Goal: Find specific page/section: Find specific page/section

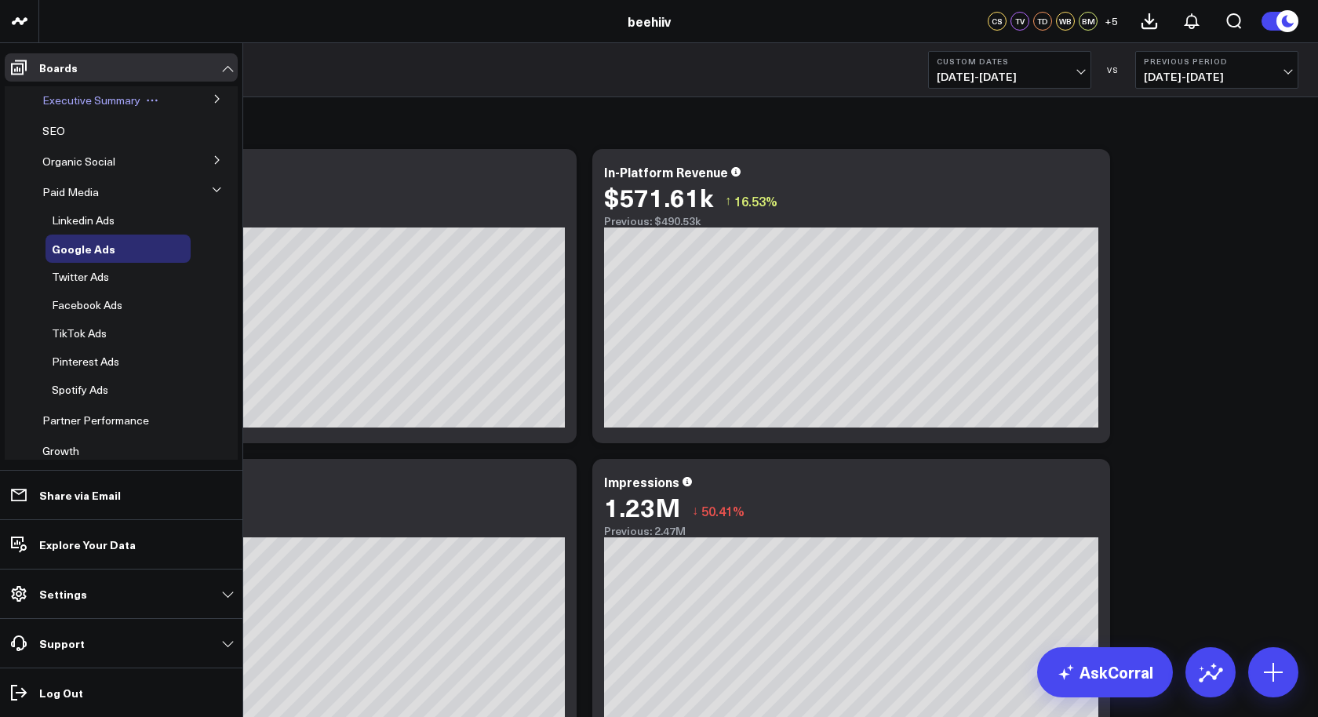
click at [117, 108] on div "Executive Summary" at bounding box center [113, 100] width 155 height 28
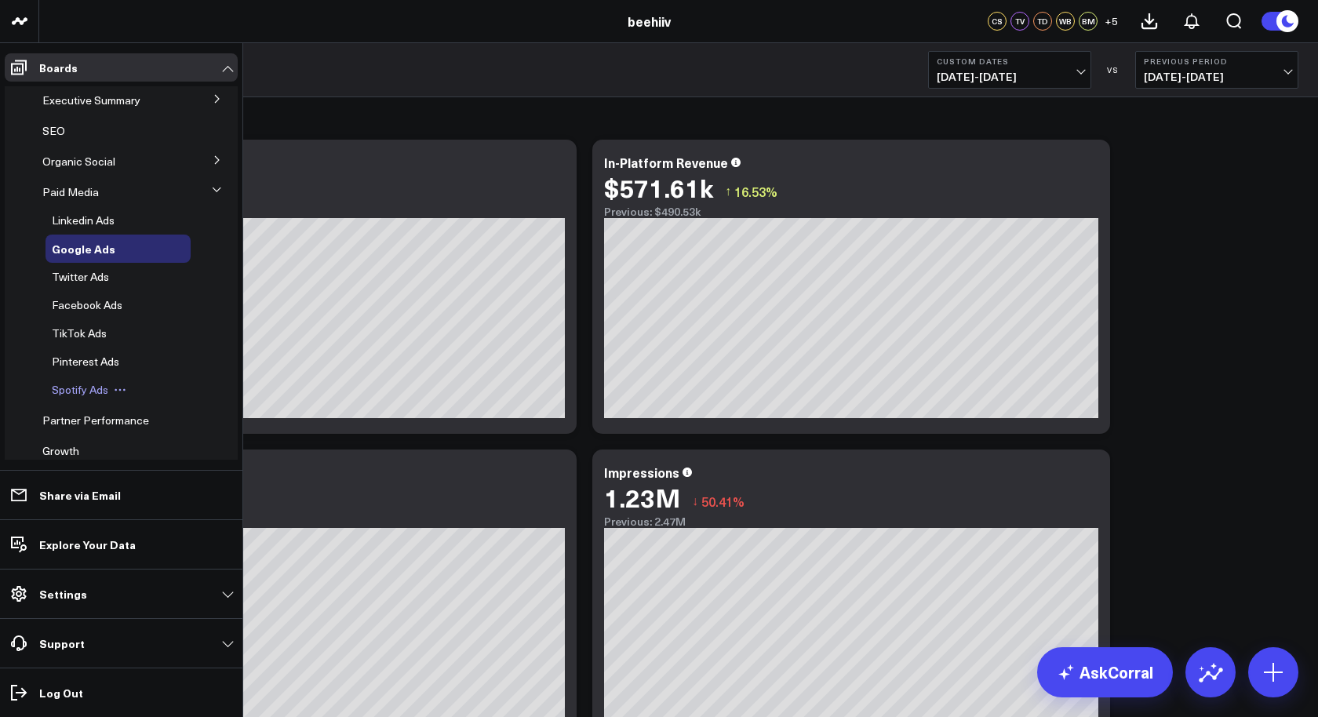
scroll to position [122, 0]
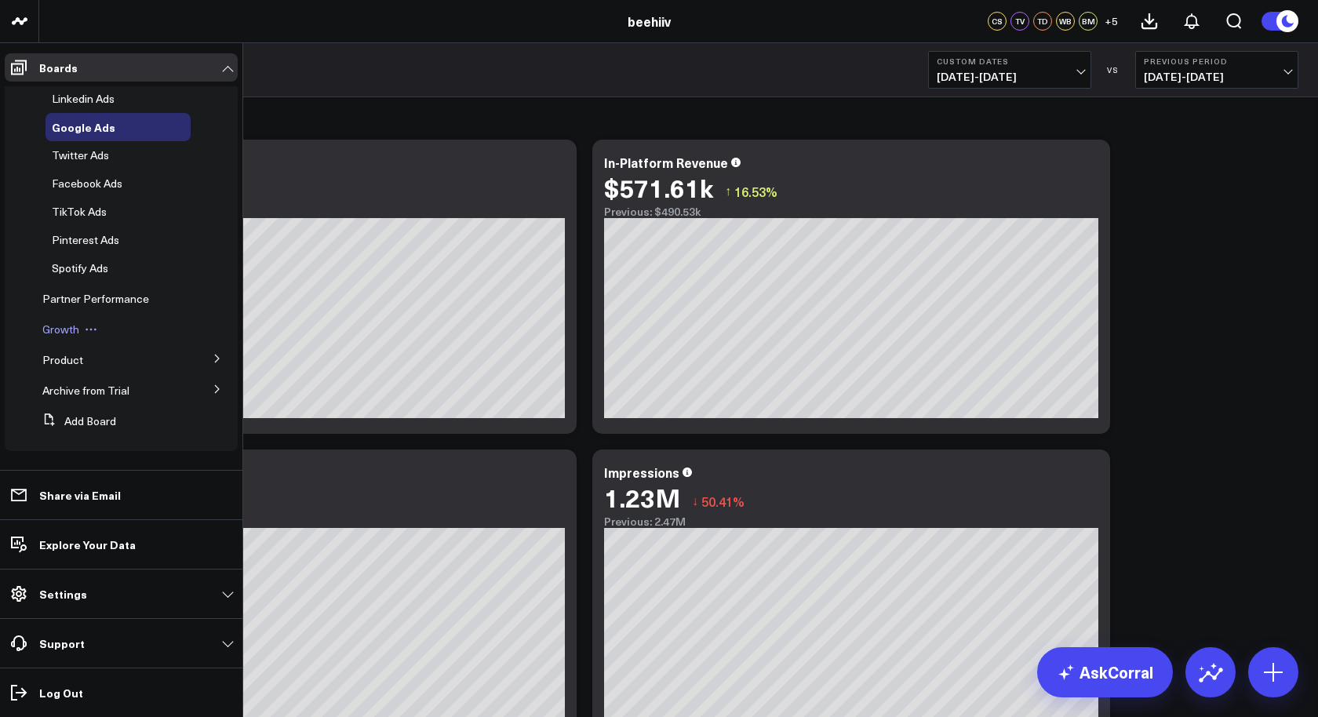
click at [71, 337] on div "Growth" at bounding box center [113, 329] width 155 height 28
click at [57, 326] on span "Growth" at bounding box center [60, 329] width 37 height 15
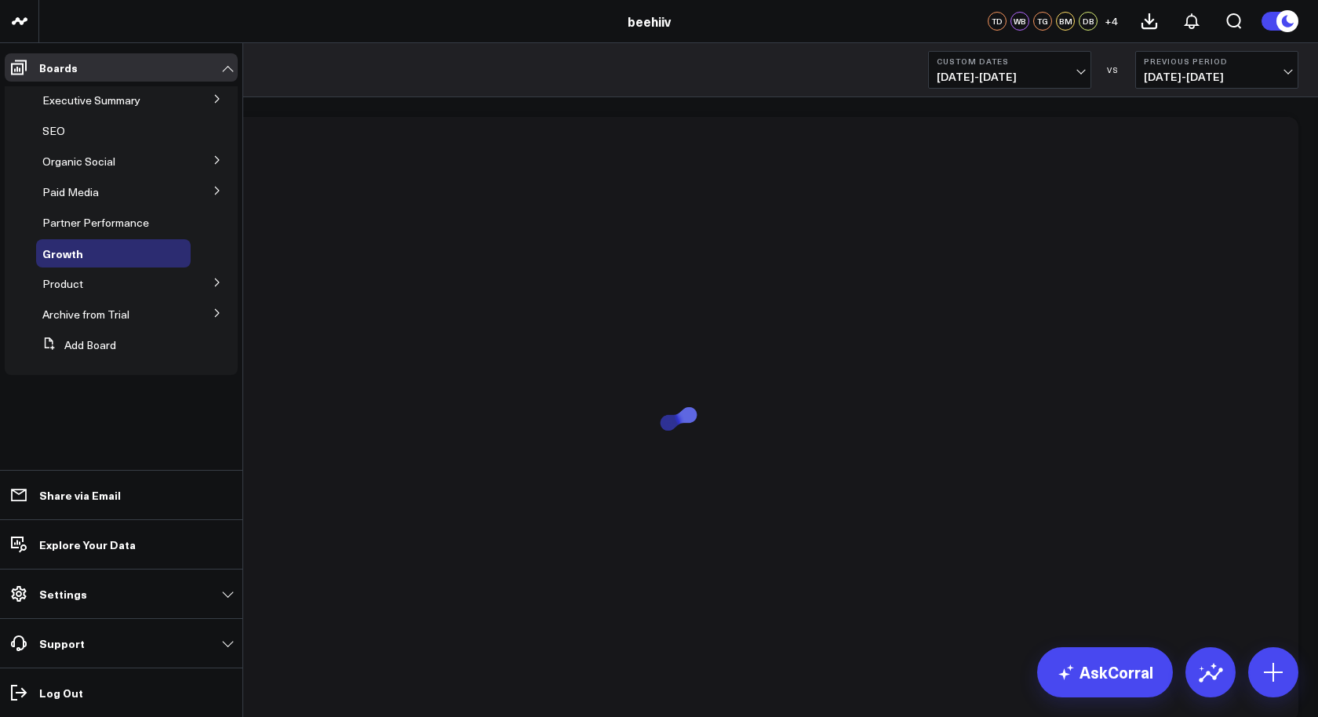
click at [202, 195] on button at bounding box center [217, 190] width 41 height 24
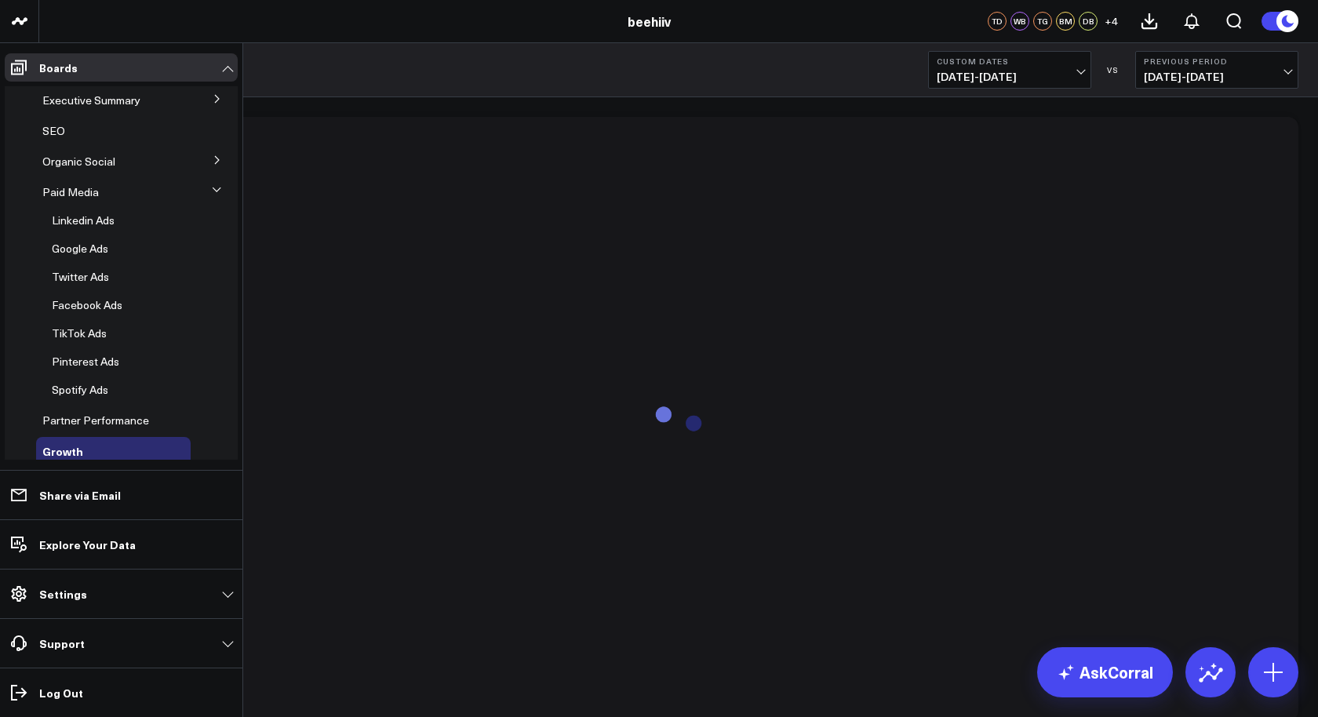
click at [206, 154] on button at bounding box center [217, 159] width 41 height 24
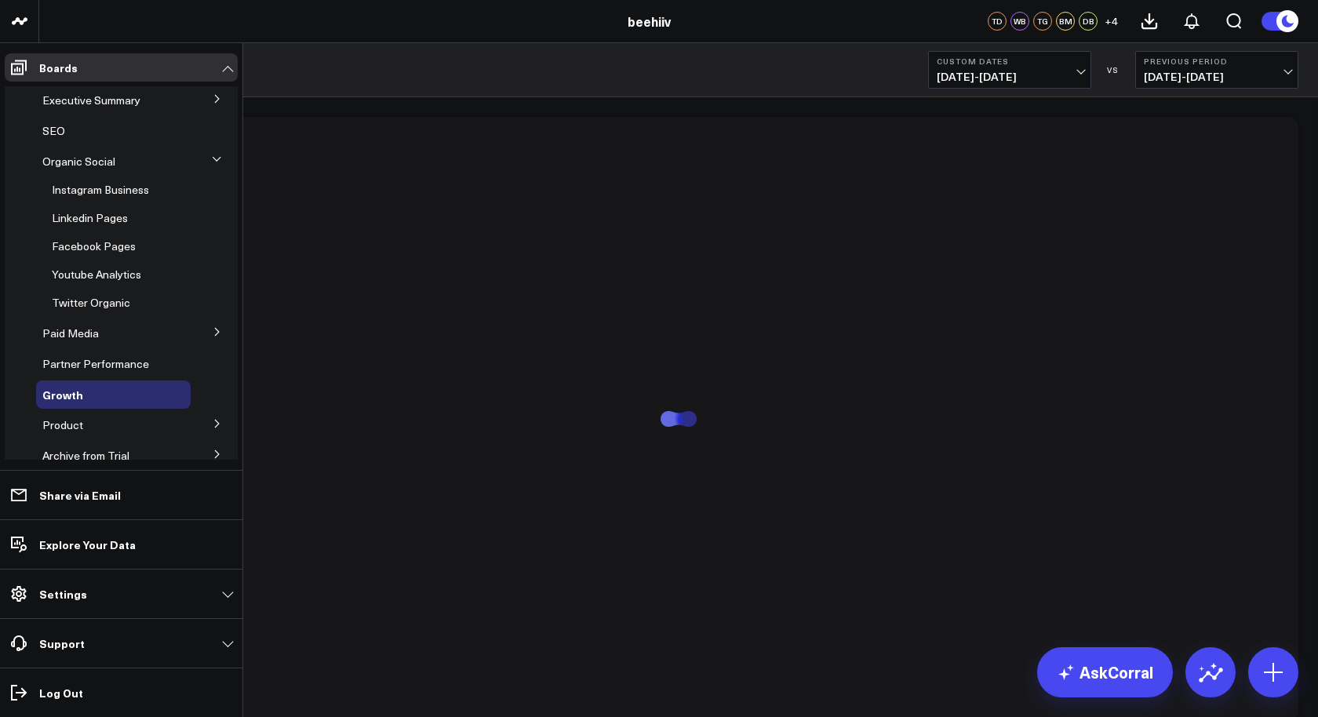
click at [201, 108] on button at bounding box center [217, 98] width 41 height 24
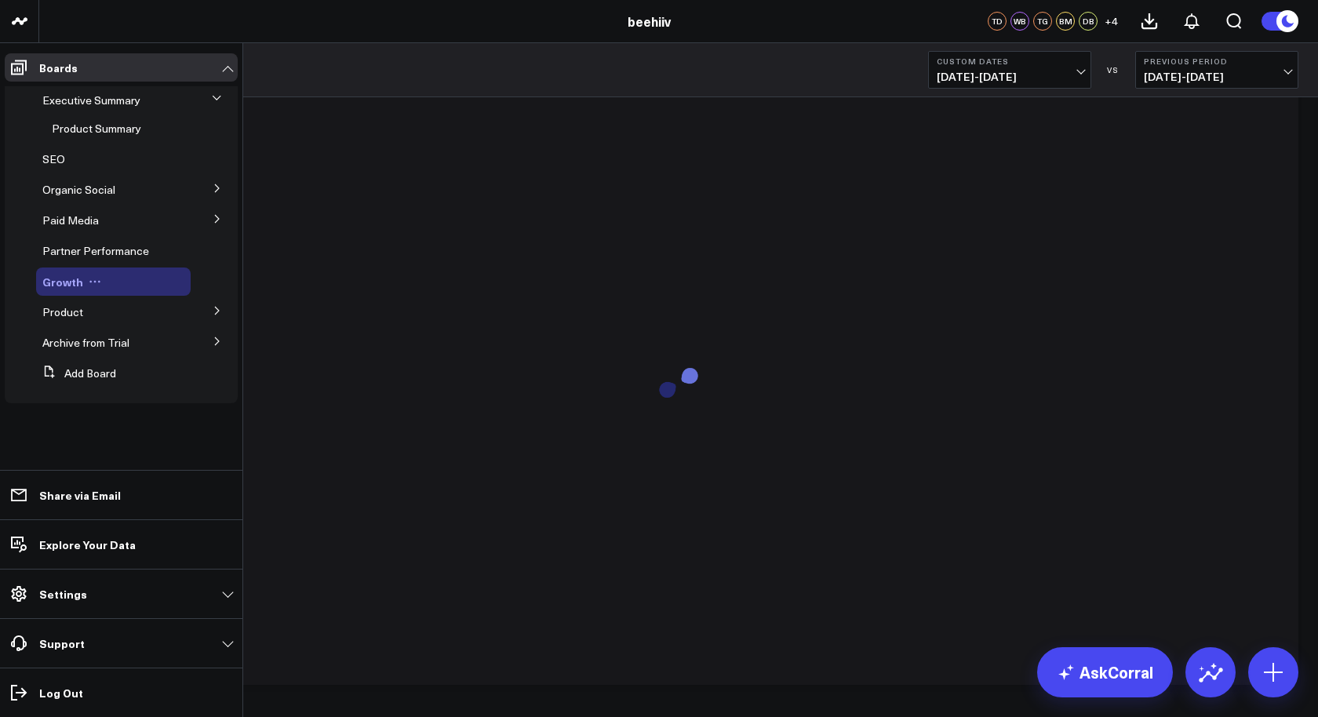
scroll to position [78, 0]
click at [213, 339] on icon at bounding box center [217, 341] width 9 height 9
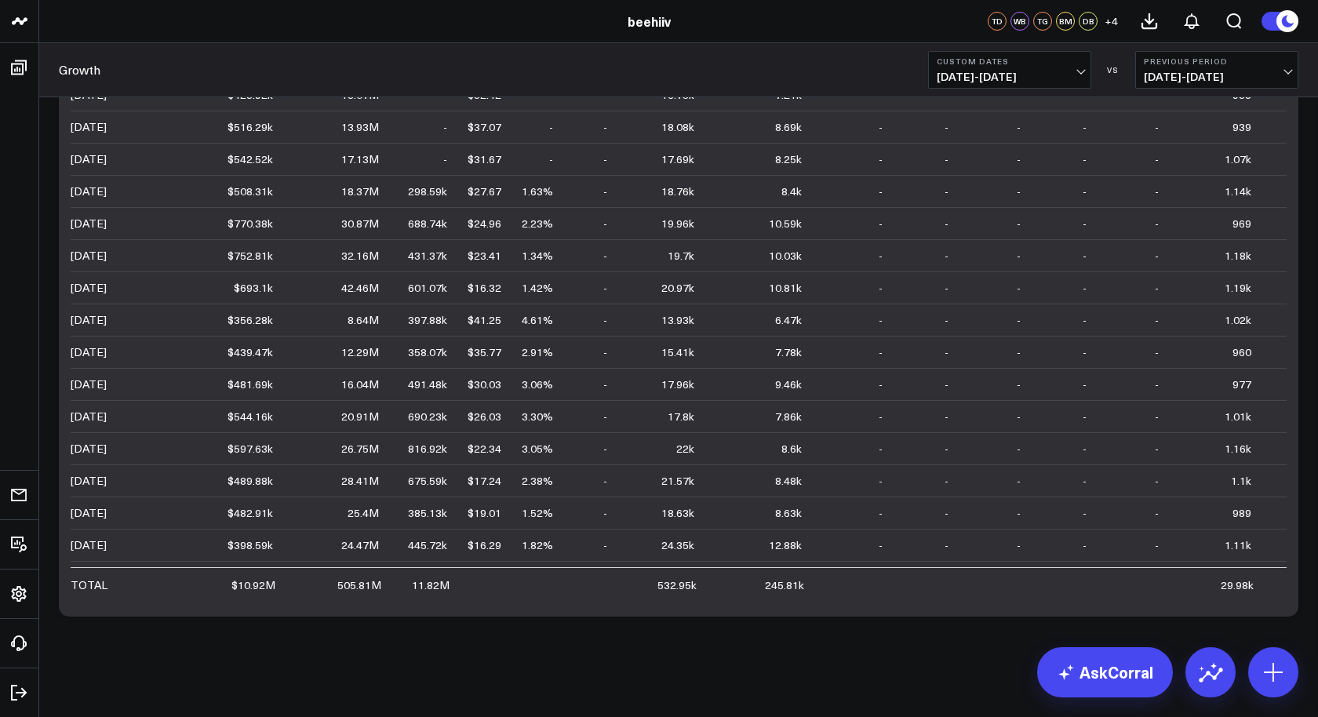
scroll to position [0, 0]
